Goal: Information Seeking & Learning: Learn about a topic

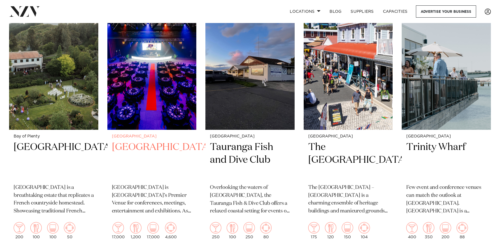
scroll to position [233, 0]
click at [154, 141] on h2 "Mercury Baypark" at bounding box center [152, 160] width 80 height 38
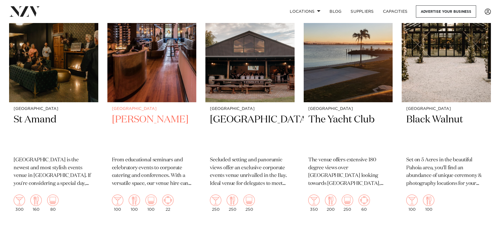
scroll to position [503, 0]
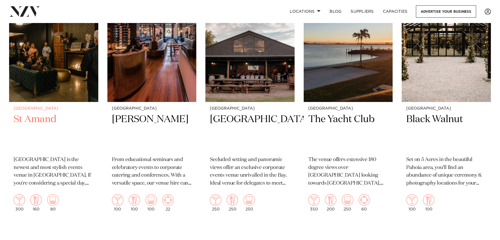
click at [49, 113] on h2 "St Amand" at bounding box center [54, 132] width 80 height 38
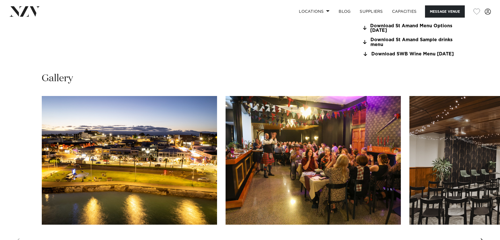
scroll to position [566, 0]
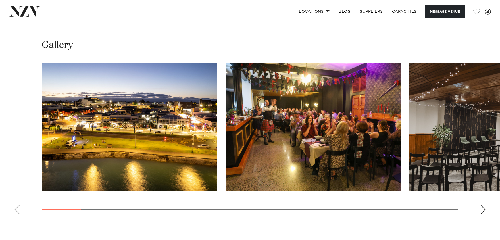
click at [485, 214] on div "Next slide" at bounding box center [483, 209] width 6 height 9
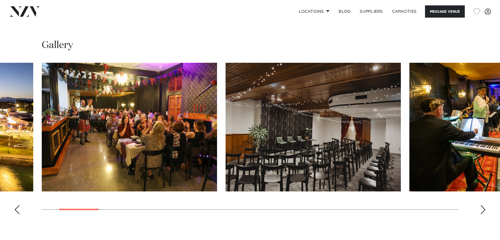
click at [485, 214] on div "Next slide" at bounding box center [483, 209] width 6 height 9
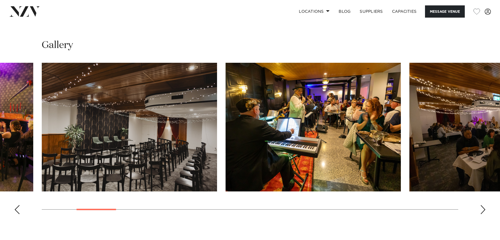
click at [485, 214] on div "Next slide" at bounding box center [483, 209] width 6 height 9
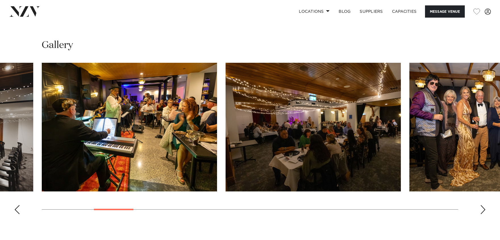
click at [485, 214] on div "Next slide" at bounding box center [483, 209] width 6 height 9
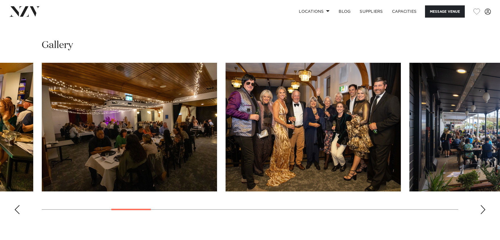
click at [485, 214] on div "Next slide" at bounding box center [483, 209] width 6 height 9
